Goal: Register for event/course

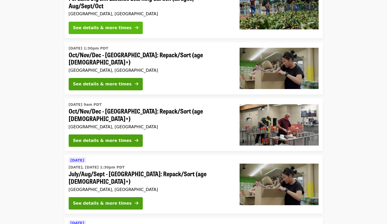
scroll to position [80, 0]
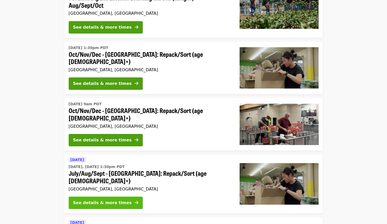
click at [108, 200] on div "See details & more times" at bounding box center [102, 203] width 59 height 6
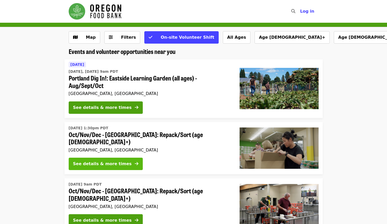
click at [105, 158] on button "See details & more times" at bounding box center [106, 164] width 74 height 12
